Goal: Download file/media: Download file/media

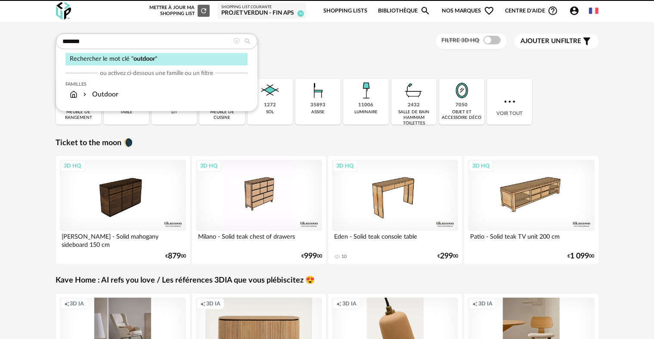
type input "*******"
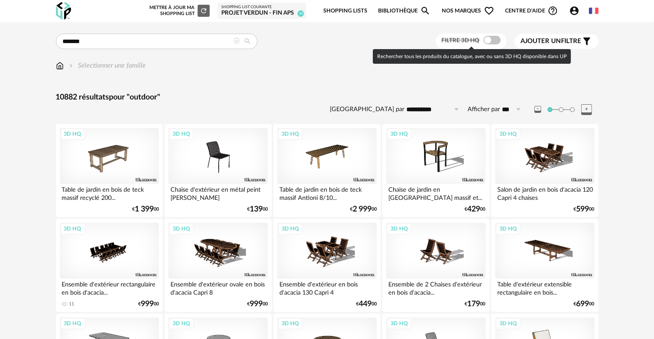
click at [493, 38] on span at bounding box center [492, 40] width 17 height 9
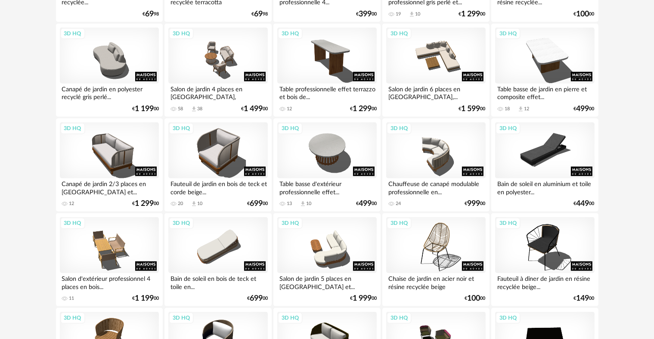
scroll to position [904, 0]
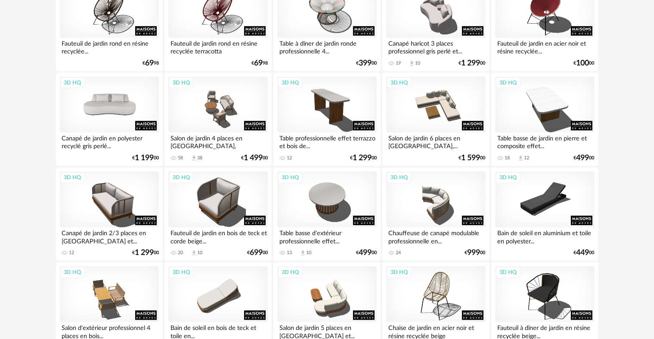
click at [109, 118] on div "3D HQ" at bounding box center [109, 105] width 99 height 56
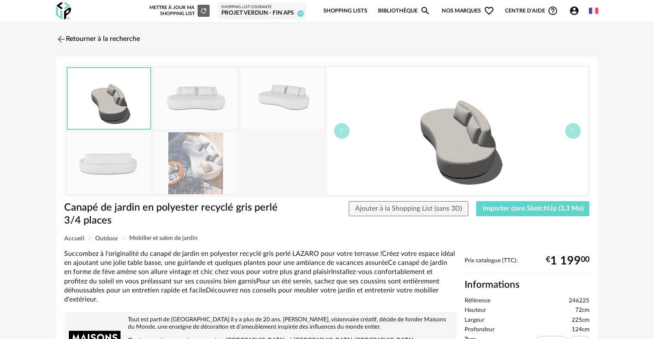
click at [199, 172] on img at bounding box center [196, 163] width 84 height 62
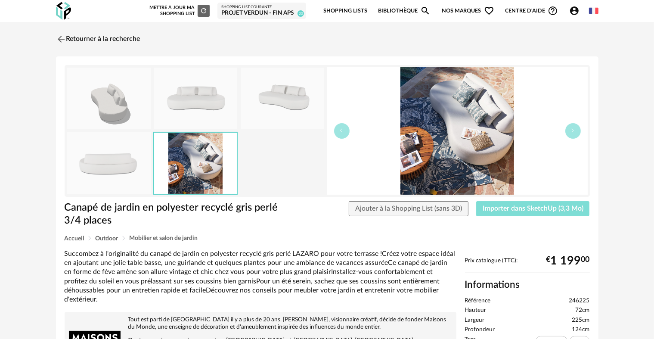
click at [532, 212] on button "Importer dans SketchUp (3,3 Mo)" at bounding box center [533, 209] width 114 height 16
click at [78, 40] on link "Retourner à la recherche" at bounding box center [96, 39] width 84 height 19
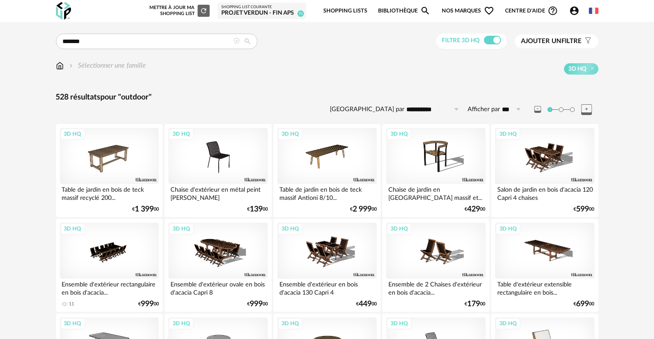
click at [547, 46] on button "Ajouter un filtre s Filter icon" at bounding box center [557, 41] width 84 height 14
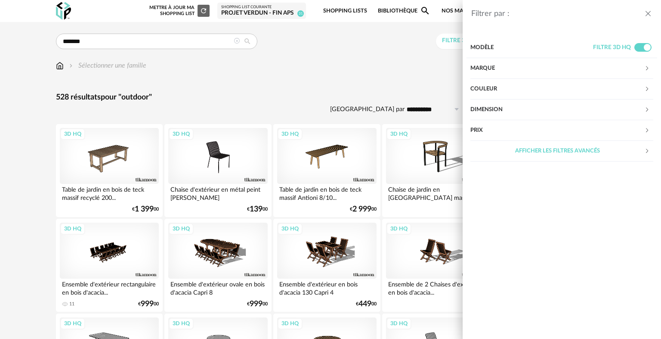
click at [519, 68] on div "Marque" at bounding box center [558, 68] width 174 height 21
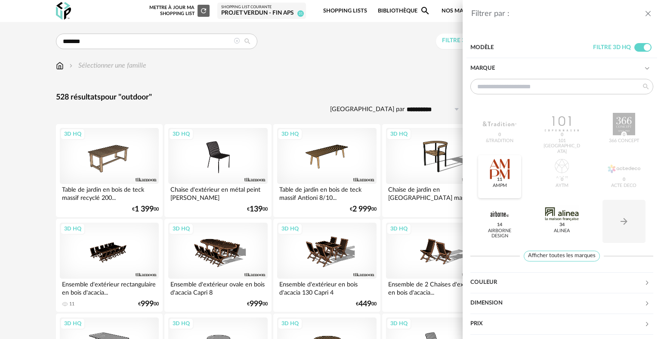
click at [506, 175] on div at bounding box center [500, 169] width 34 height 22
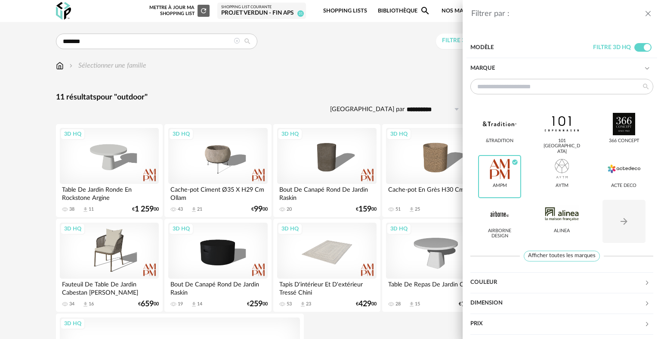
click at [31, 154] on div "Filtrer par : Modèle Filtre 3D HQ Marque &tradition 101 [GEOGRAPHIC_DATA] 366 C…" at bounding box center [330, 169] width 661 height 339
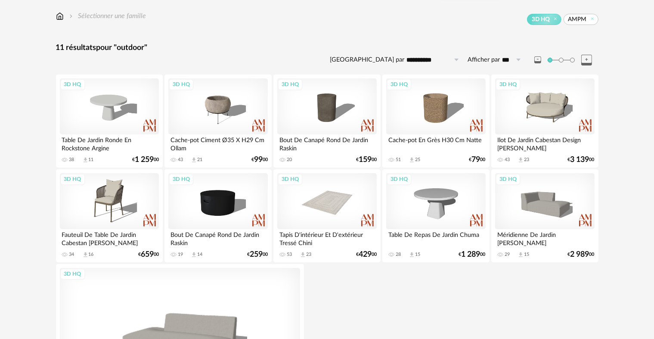
scroll to position [11, 0]
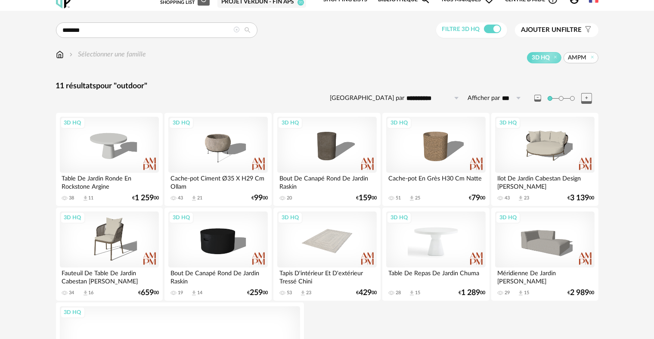
click at [456, 256] on div "3D HQ" at bounding box center [435, 239] width 99 height 56
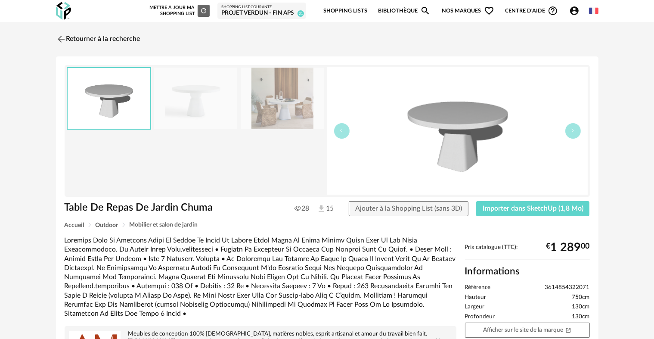
click at [291, 115] on img at bounding box center [283, 99] width 84 height 62
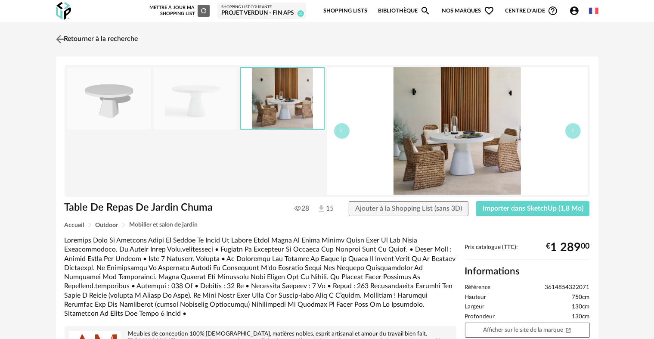
click at [65, 36] on img at bounding box center [60, 39] width 12 height 12
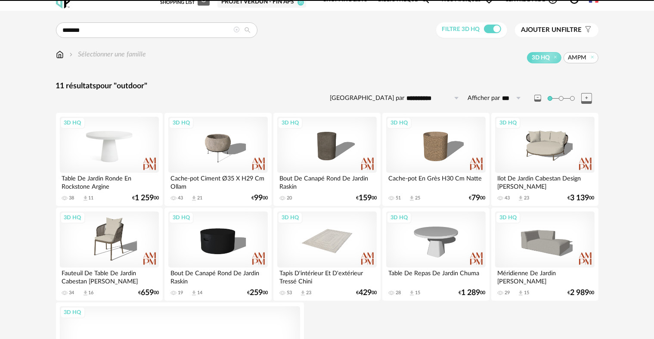
click at [112, 140] on div "3D HQ" at bounding box center [109, 145] width 99 height 56
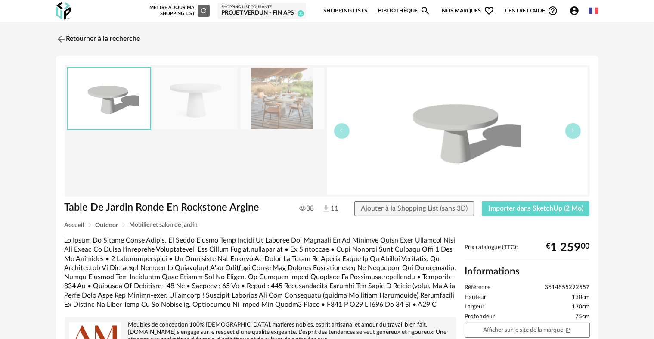
click at [264, 90] on img at bounding box center [283, 99] width 84 height 62
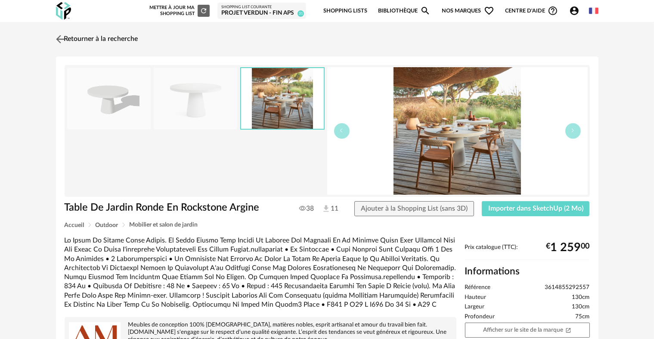
click at [71, 38] on link "Retourner à la recherche" at bounding box center [96, 39] width 84 height 19
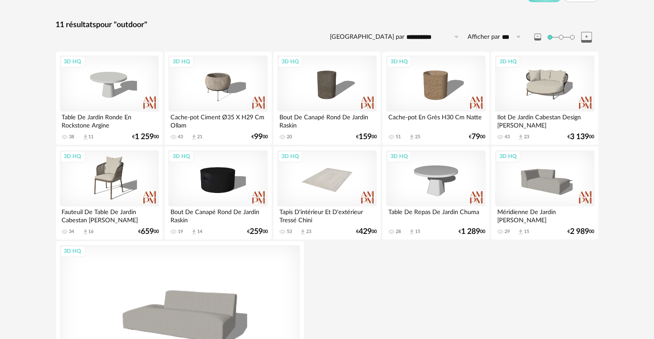
scroll to position [97, 0]
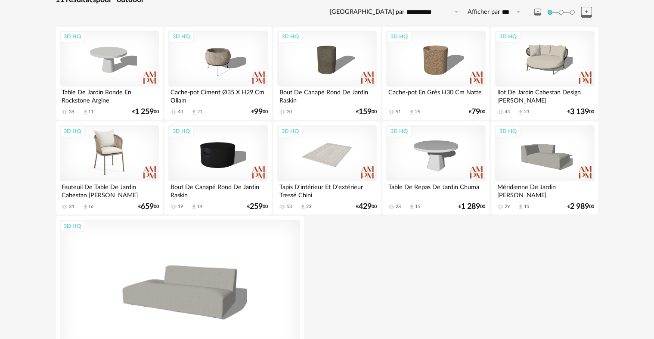
click at [105, 151] on div "3D HQ" at bounding box center [109, 153] width 99 height 56
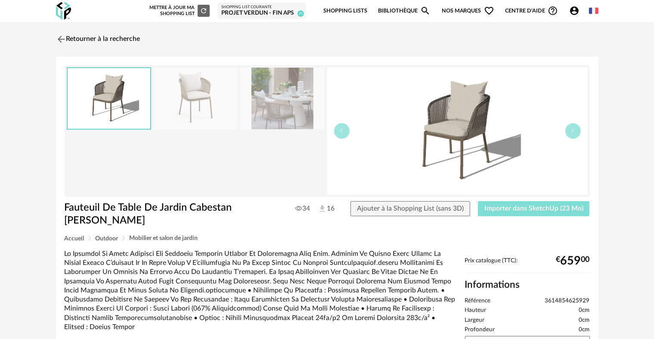
click at [510, 211] on span "Importer dans SketchUp (23 Mo)" at bounding box center [533, 208] width 99 height 7
click at [91, 40] on link "Retourner à la recherche" at bounding box center [96, 39] width 84 height 19
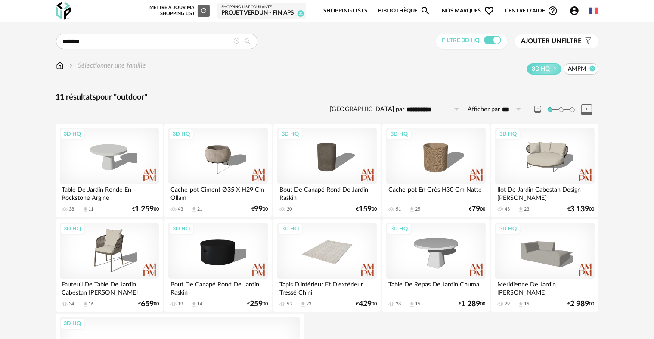
click at [591, 69] on icon at bounding box center [593, 68] width 6 height 6
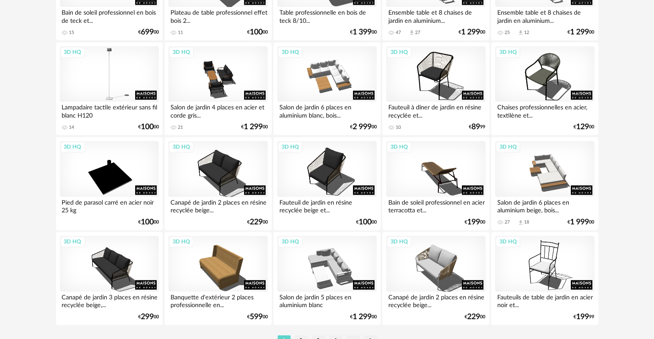
scroll to position [1723, 0]
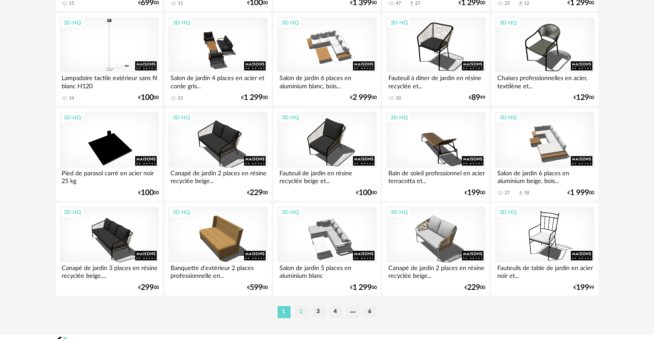
click at [301, 311] on li "2" at bounding box center [301, 312] width 13 height 12
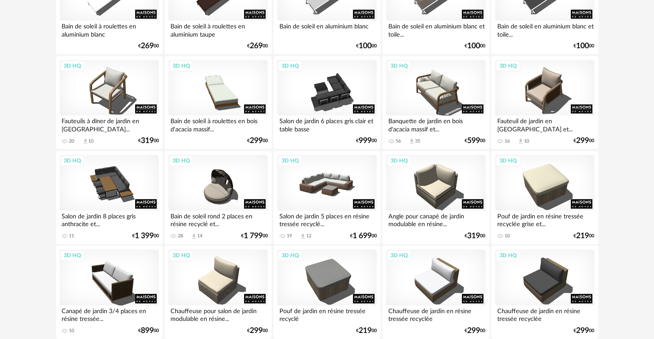
scroll to position [1737, 0]
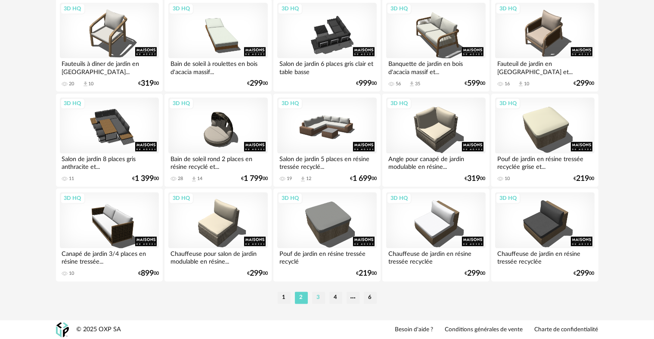
click at [320, 296] on li "3" at bounding box center [318, 298] width 13 height 12
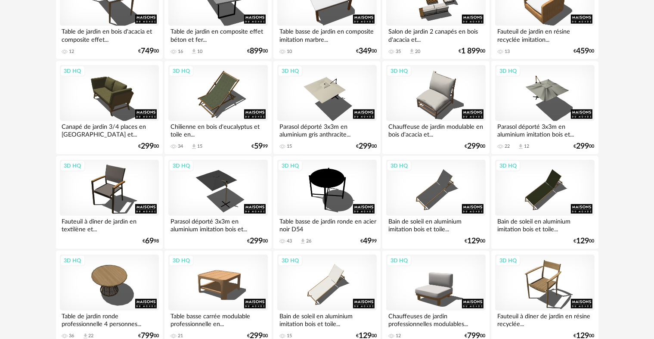
scroll to position [732, 0]
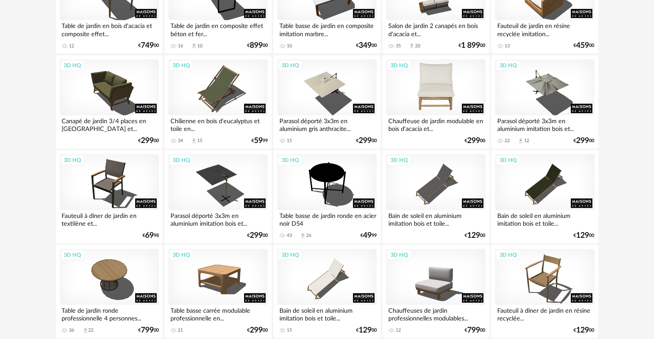
click at [436, 99] on div "3D HQ" at bounding box center [435, 87] width 99 height 56
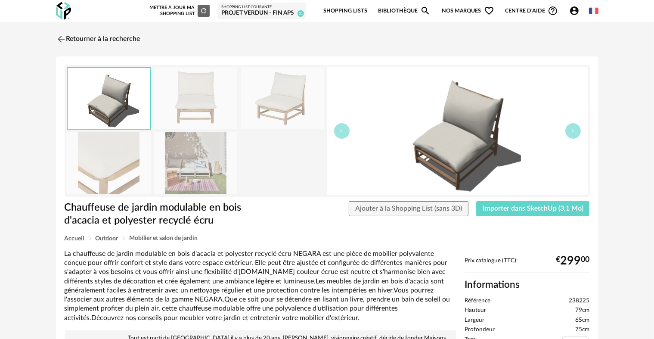
click at [197, 174] on img at bounding box center [196, 163] width 84 height 62
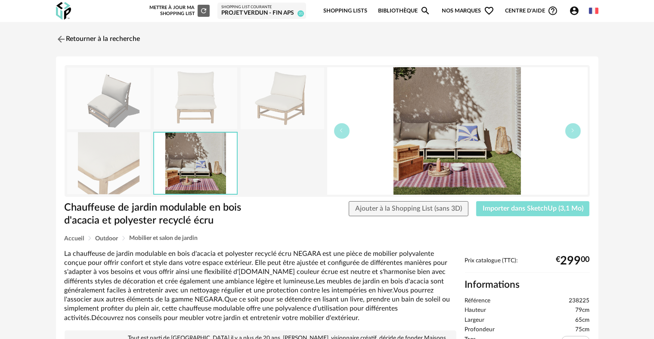
click at [494, 208] on span "Importer dans SketchUp (3,1 Mo)" at bounding box center [533, 208] width 101 height 7
click at [67, 35] on link "Retourner à la recherche" at bounding box center [96, 39] width 84 height 19
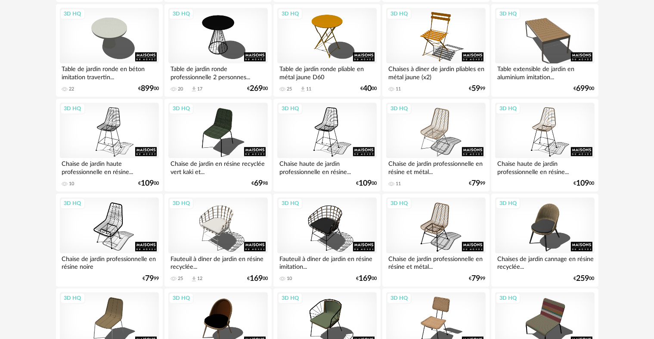
scroll to position [1737, 0]
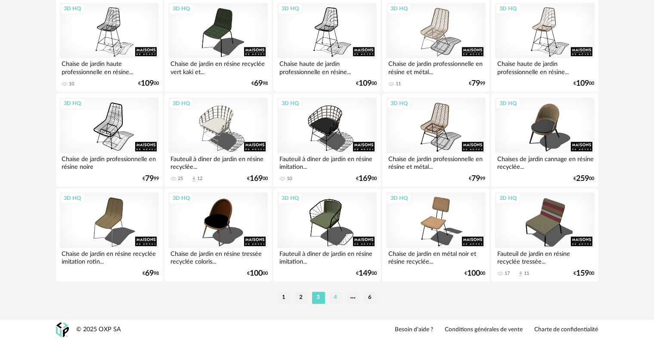
click at [336, 300] on li "4" at bounding box center [335, 298] width 13 height 12
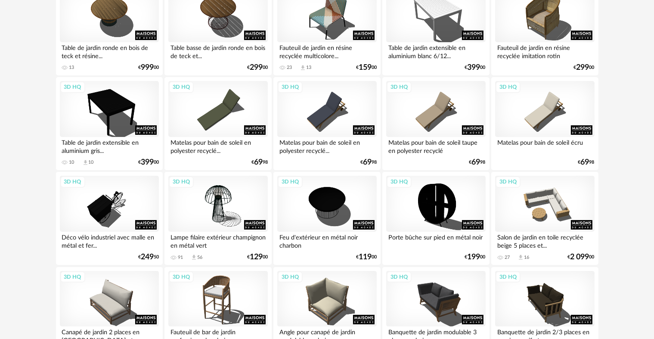
scroll to position [172, 0]
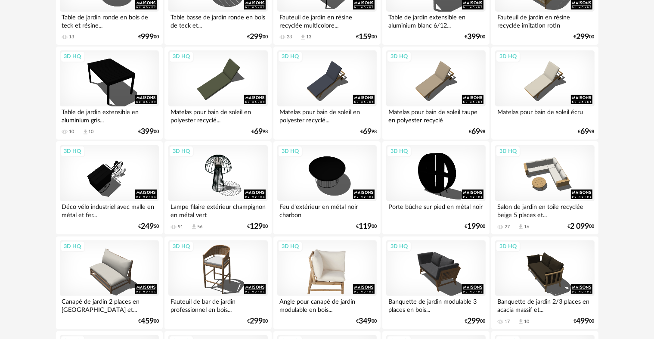
click at [317, 275] on div "3D HQ" at bounding box center [326, 268] width 99 height 56
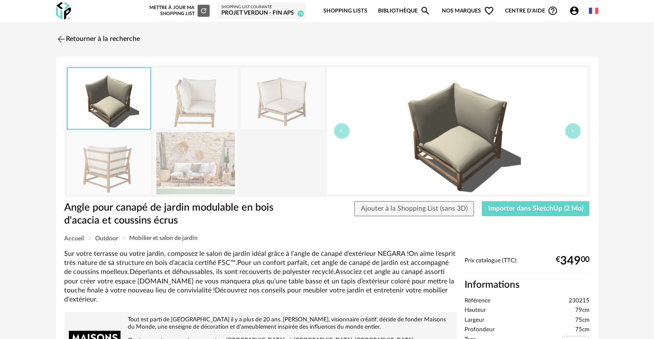
click at [216, 171] on img at bounding box center [196, 163] width 84 height 62
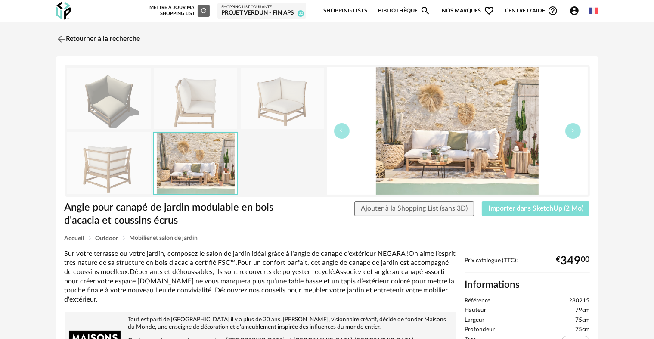
click at [562, 206] on span "Importer dans SketchUp (2 Mo)" at bounding box center [535, 208] width 95 height 7
click at [68, 37] on link "Retourner à la recherche" at bounding box center [96, 39] width 84 height 19
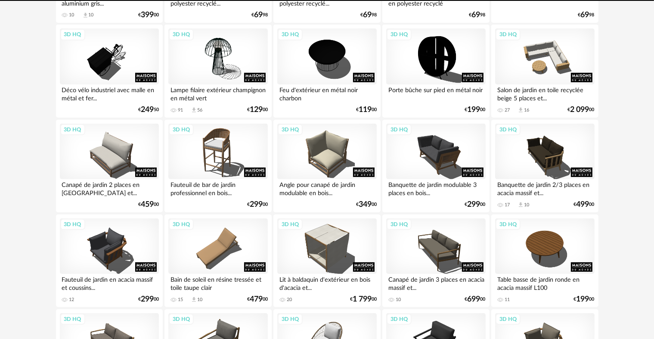
scroll to position [301, 0]
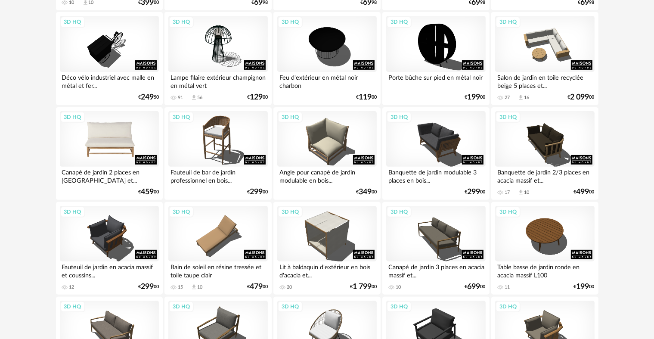
click at [96, 149] on div "3D HQ" at bounding box center [109, 139] width 99 height 56
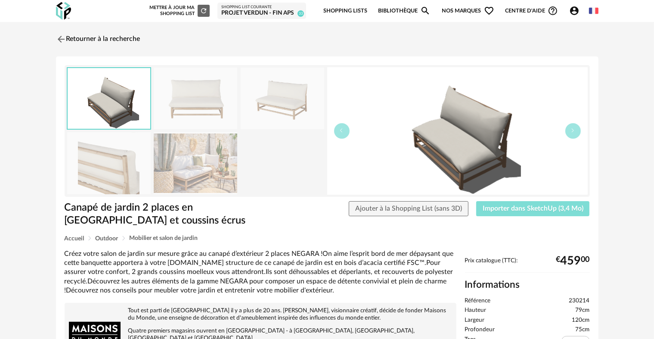
click at [505, 206] on span "Importer dans SketchUp (3,4 Mo)" at bounding box center [533, 208] width 101 height 7
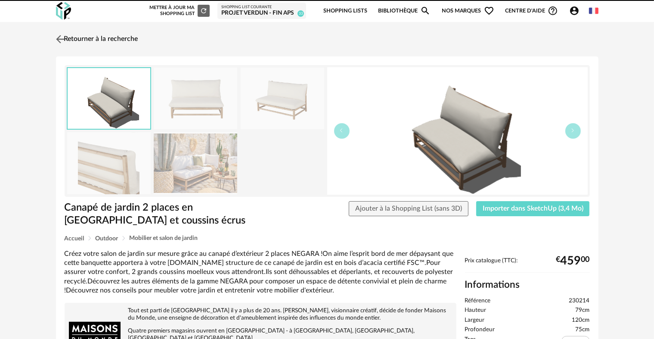
click at [61, 40] on img at bounding box center [60, 39] width 12 height 12
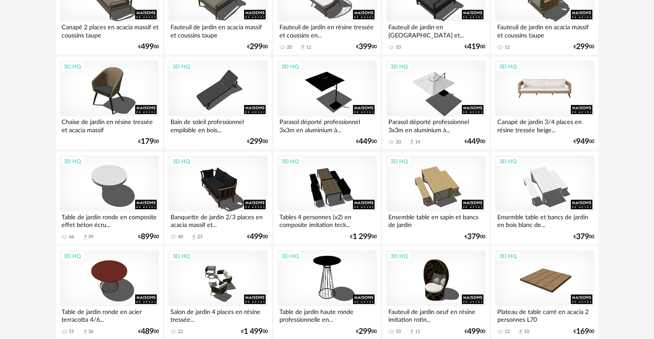
scroll to position [689, 0]
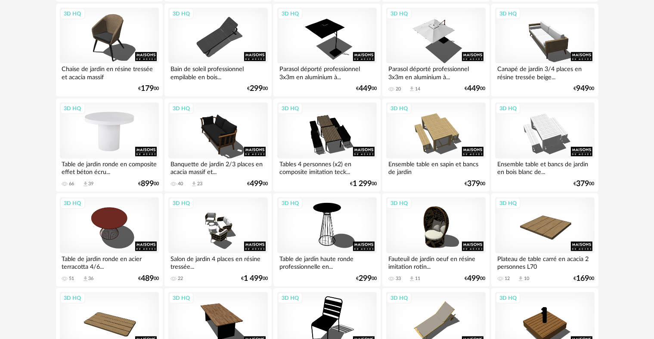
click at [103, 125] on div "3D HQ" at bounding box center [109, 130] width 99 height 56
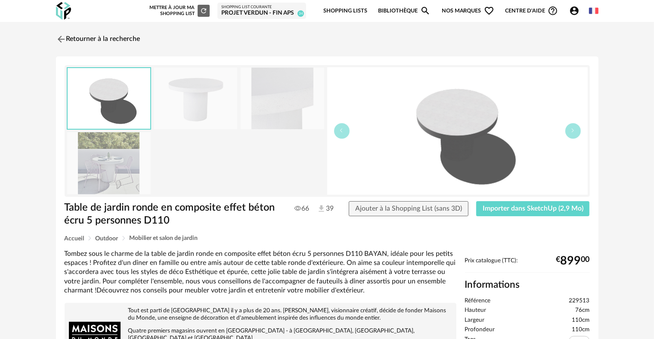
click at [109, 167] on img at bounding box center [109, 163] width 84 height 62
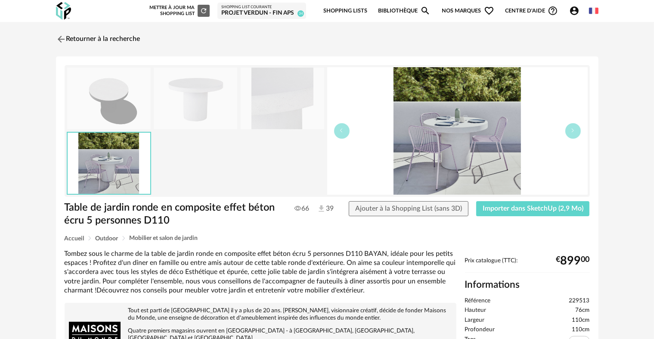
click at [104, 123] on img at bounding box center [109, 99] width 84 height 62
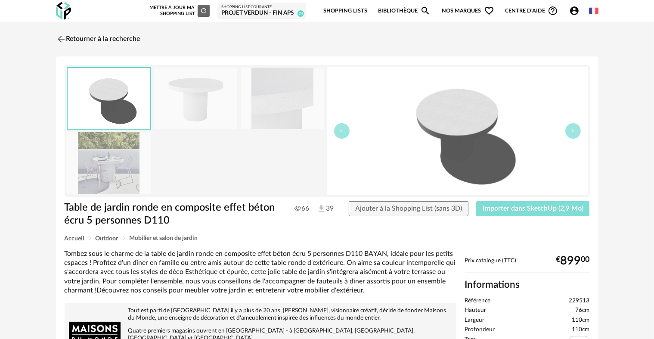
click at [522, 209] on span "Importer dans SketchUp (2,9 Mo)" at bounding box center [533, 208] width 101 height 7
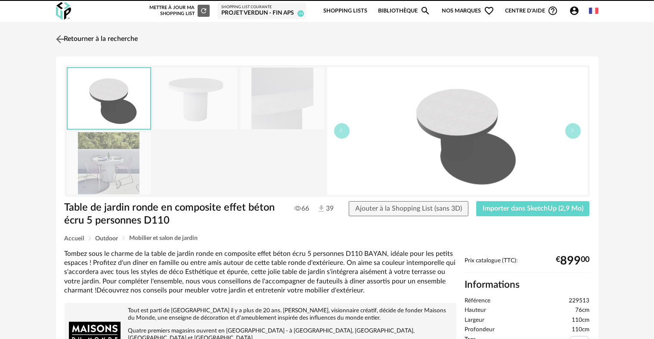
click at [54, 36] on img at bounding box center [60, 39] width 12 height 12
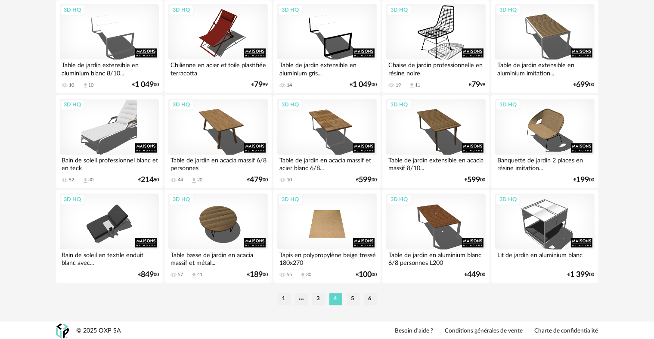
scroll to position [1737, 0]
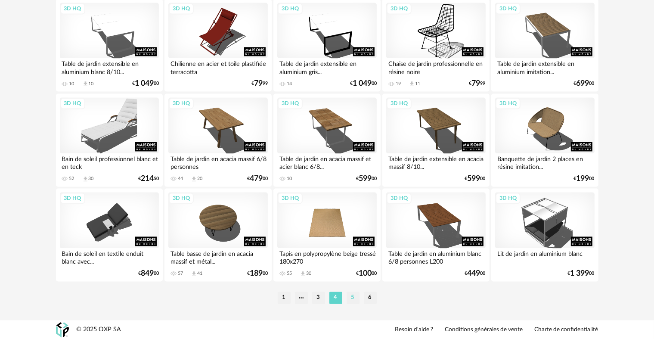
click at [354, 298] on li "5" at bounding box center [353, 298] width 13 height 12
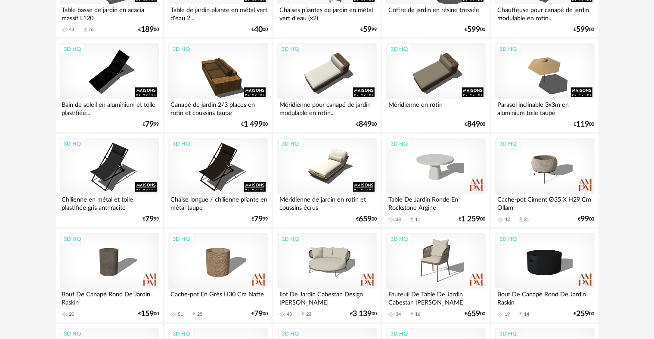
scroll to position [215, 0]
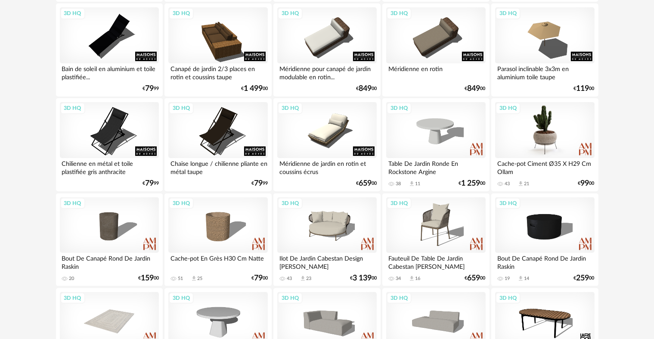
click at [542, 135] on div "3D HQ" at bounding box center [544, 130] width 99 height 56
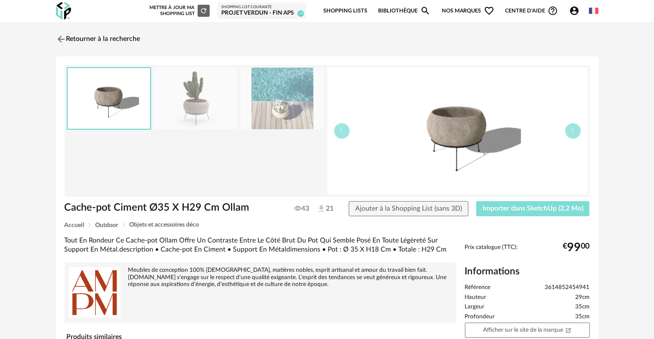
click at [538, 209] on span "Importer dans SketchUp (2,2 Mo)" at bounding box center [533, 208] width 101 height 7
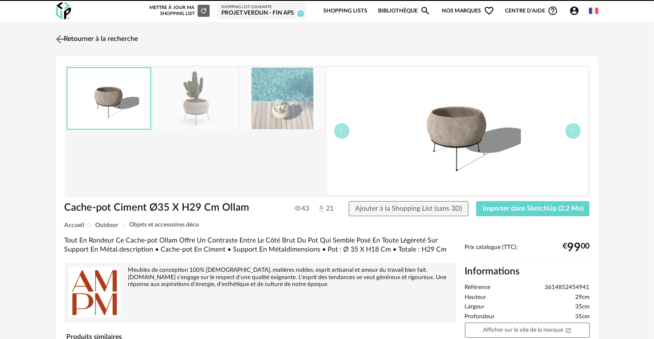
click at [65, 33] on img at bounding box center [60, 39] width 12 height 12
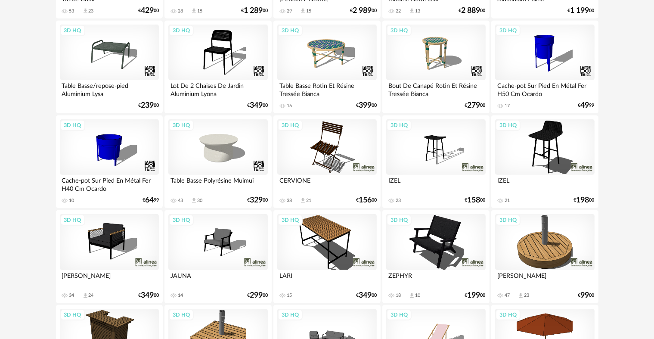
scroll to position [603, 0]
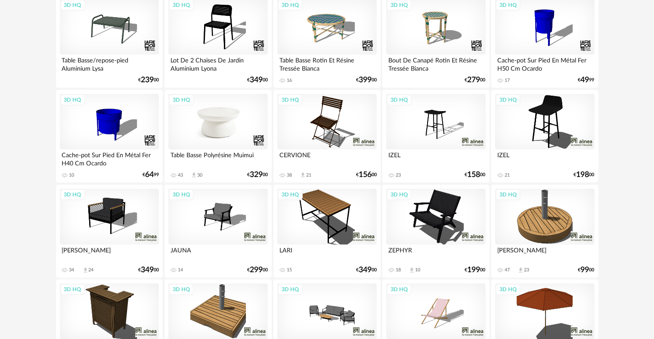
click at [224, 130] on div "3D HQ" at bounding box center [217, 122] width 99 height 56
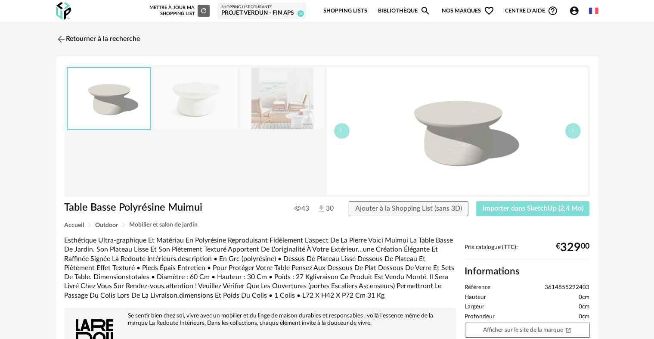
click at [499, 216] on button "Importer dans SketchUp (2,4 Mo)" at bounding box center [533, 209] width 114 height 16
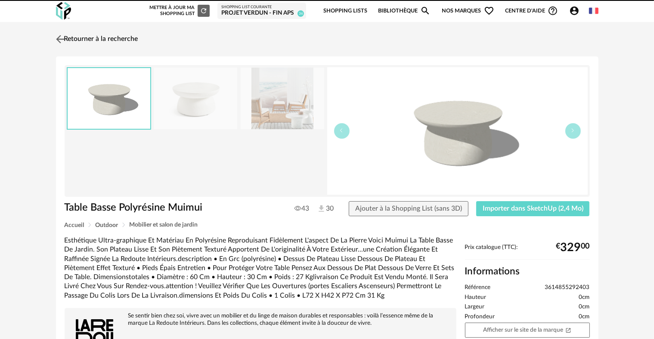
click at [70, 40] on link "Retourner à la recherche" at bounding box center [96, 39] width 84 height 19
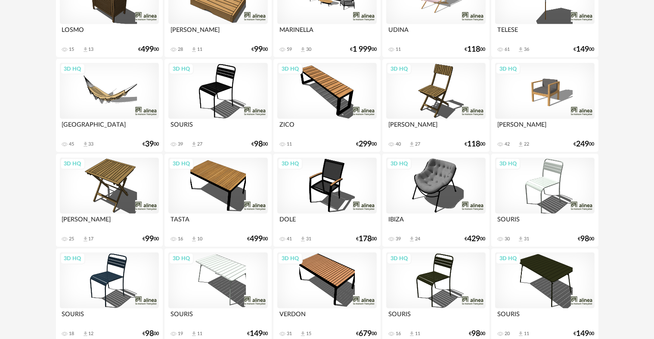
scroll to position [904, 0]
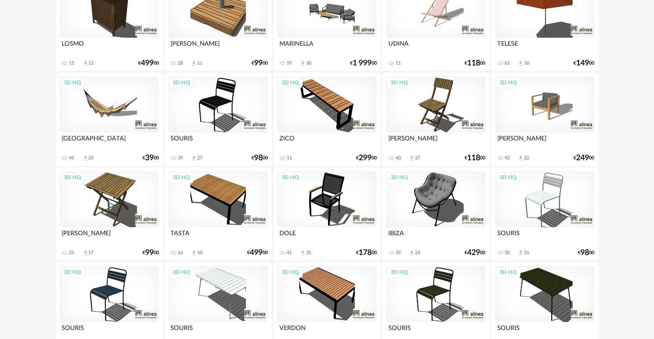
click at [92, 117] on div "3D HQ" at bounding box center [109, 105] width 99 height 56
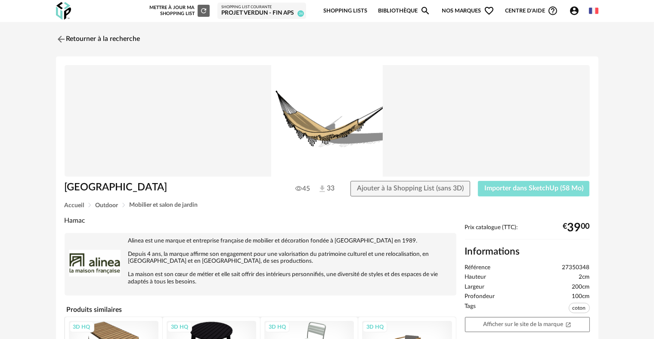
click at [487, 192] on button "Importer dans SketchUp (58 Mo)" at bounding box center [534, 189] width 112 height 16
click at [71, 40] on link "Retourner à la recherche" at bounding box center [96, 39] width 84 height 19
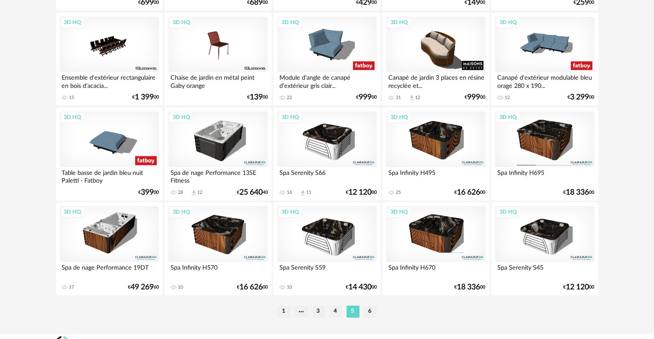
scroll to position [1737, 0]
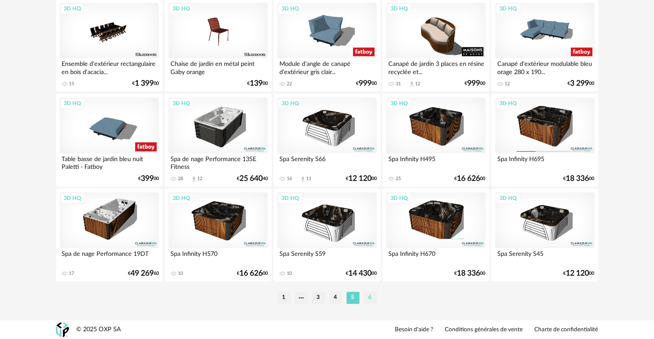
click at [373, 298] on li "6" at bounding box center [370, 298] width 13 height 12
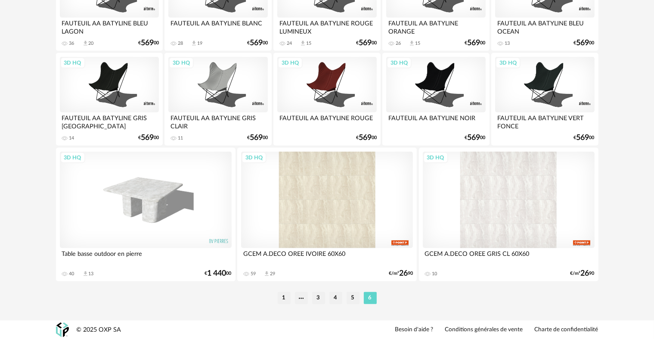
scroll to position [451, 0]
